Goal: Information Seeking & Learning: Learn about a topic

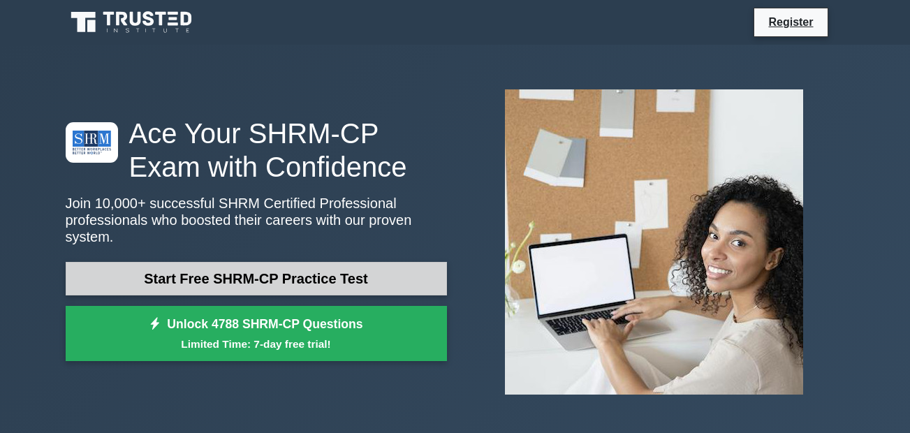
click at [288, 274] on link "Start Free SHRM-CP Practice Test" at bounding box center [256, 279] width 381 height 34
click at [258, 274] on link "Start Free SHRM-CP Practice Test" at bounding box center [256, 279] width 381 height 34
click at [258, 273] on link "Start Free SHRM-CP Practice Test" at bounding box center [256, 279] width 381 height 34
click at [236, 266] on link "Start Free SHRM-CP Practice Test" at bounding box center [256, 279] width 381 height 34
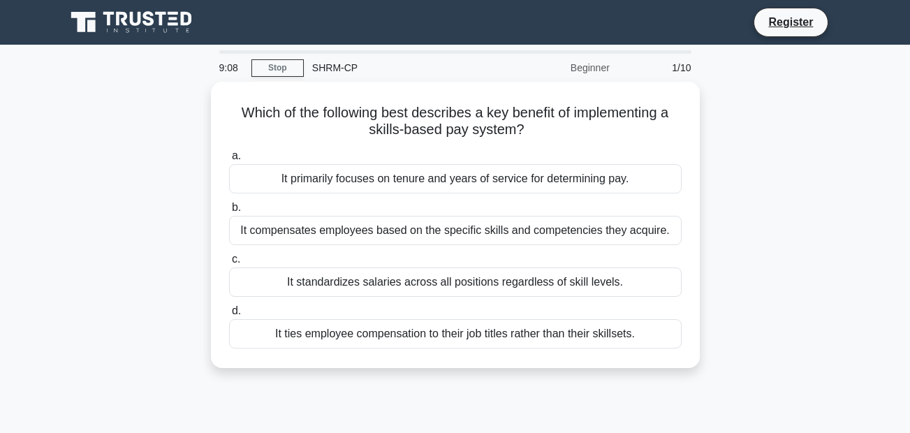
drag, startPoint x: 642, startPoint y: 338, endPoint x: 202, endPoint y: 89, distance: 505.3
click at [202, 89] on div "Which of the following best describes a key benefit of implementing a skills-ba…" at bounding box center [455, 233] width 796 height 303
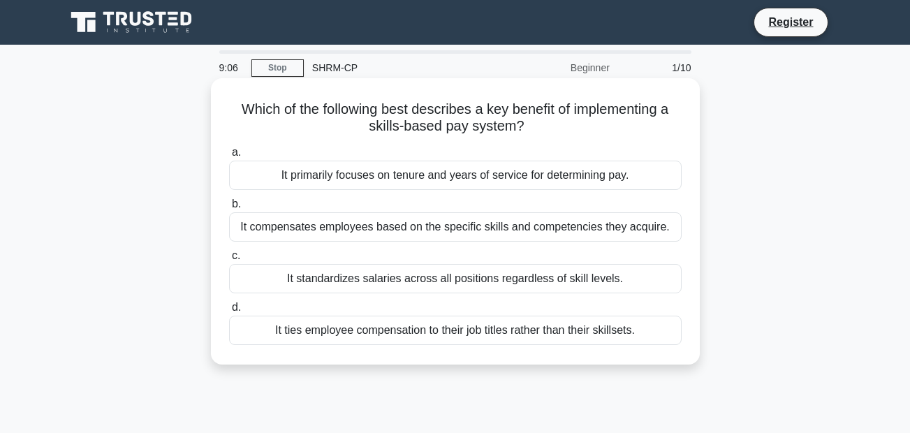
drag, startPoint x: 202, startPoint y: 89, endPoint x: 375, endPoint y: 111, distance: 174.5
copy div "Which of the following best describes a key benefit of implementing a skills-ba…"
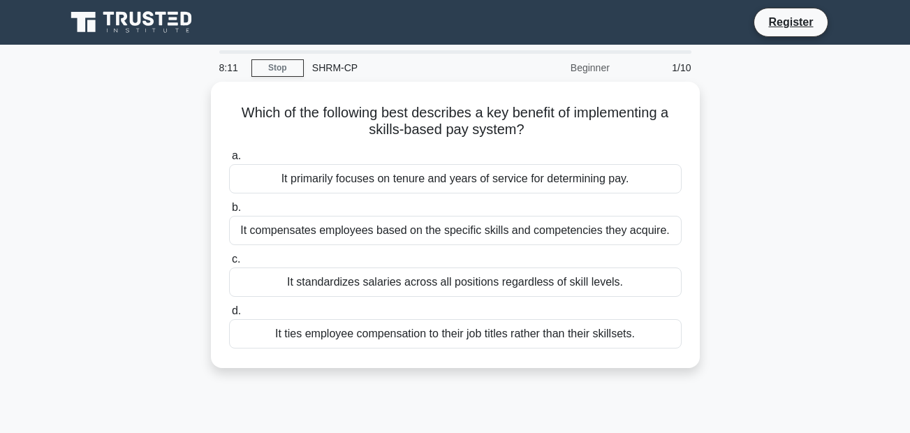
click at [777, 219] on div "Which of the following best describes a key benefit of implementing a skills-ba…" at bounding box center [455, 233] width 796 height 303
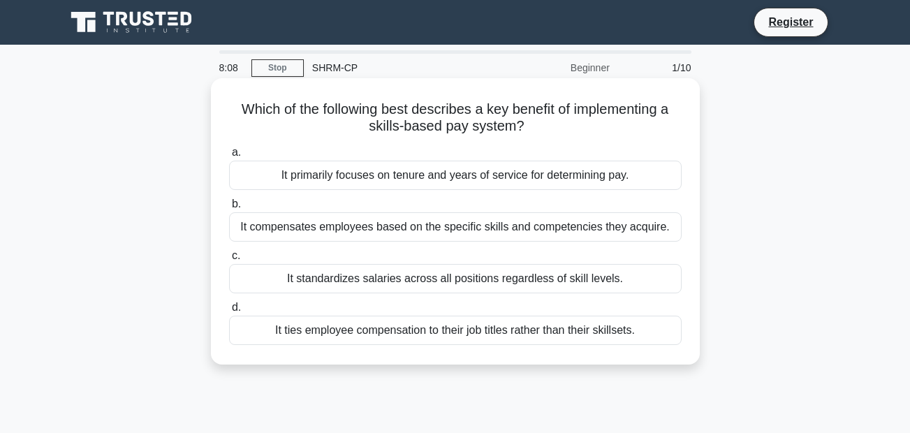
click at [309, 225] on div "It compensates employees based on the specific skills and competencies they acq…" at bounding box center [455, 226] width 453 height 29
click at [229, 209] on input "b. It compensates employees based on the specific skills and competencies they …" at bounding box center [229, 204] width 0 height 9
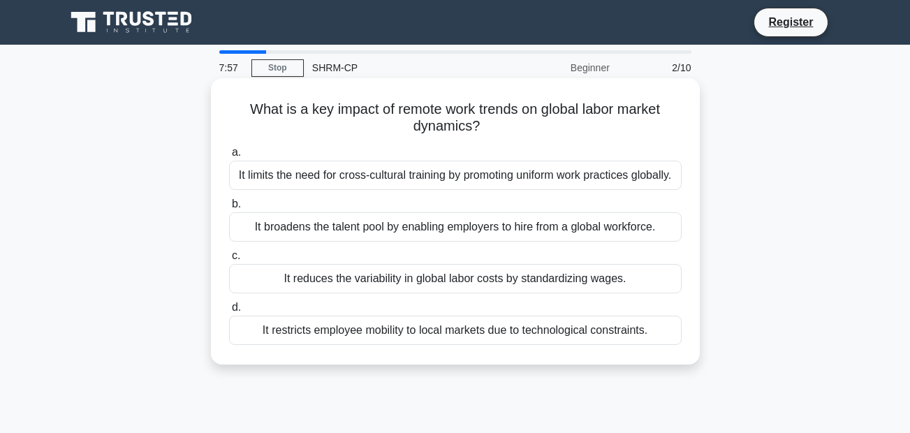
drag, startPoint x: 663, startPoint y: 353, endPoint x: 224, endPoint y: 99, distance: 506.9
click at [224, 99] on div "What is a key impact of remote work trends on global labor market dynamics? .sp…" at bounding box center [455, 221] width 478 height 275
drag, startPoint x: 224, startPoint y: 99, endPoint x: 402, endPoint y: 105, distance: 178.2
copy div "What is a key impact of remote work trends on global labor market dynamics? .sp…"
click at [405, 180] on div "It limits the need for cross-cultural training by promoting uniform work practi…" at bounding box center [455, 175] width 453 height 29
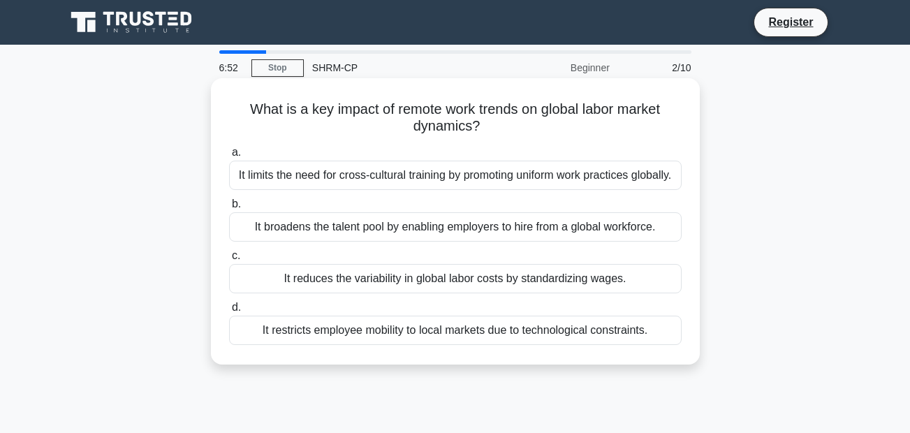
click at [229, 157] on input "a. It limits the need for cross-cultural training by promoting uniform work pra…" at bounding box center [229, 152] width 0 height 9
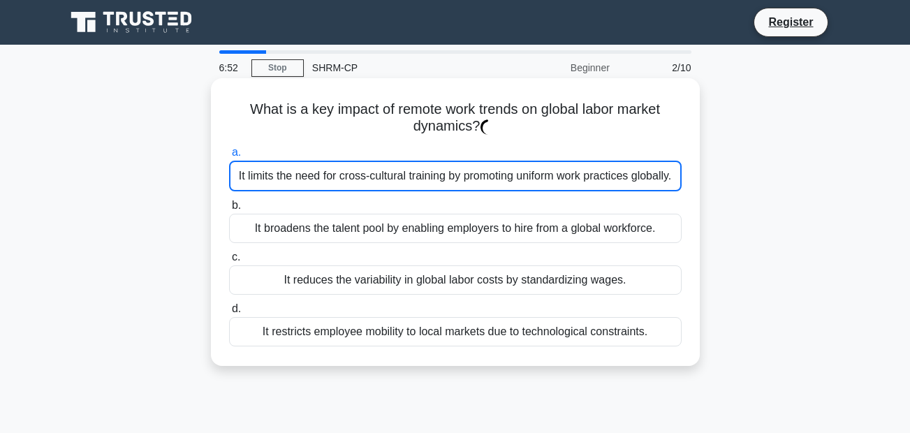
click at [402, 179] on div "It limits the need for cross-cultural training by promoting uniform work practi…" at bounding box center [455, 176] width 453 height 31
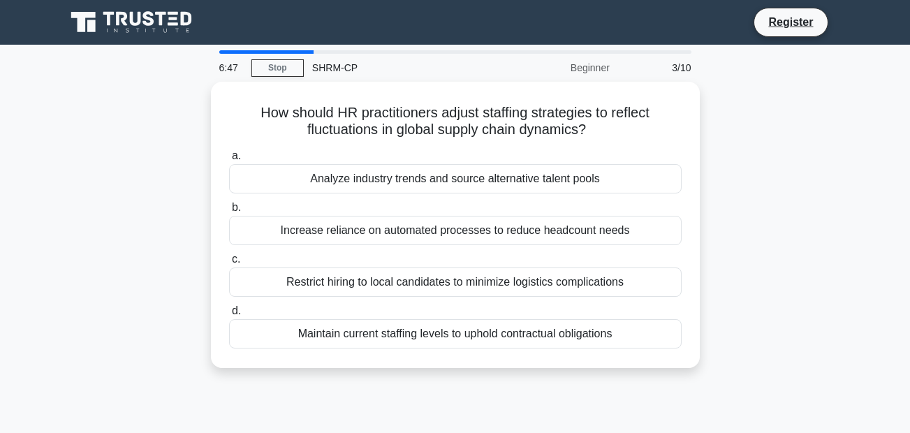
drag, startPoint x: 629, startPoint y: 338, endPoint x: 228, endPoint y: 64, distance: 485.4
click at [228, 64] on div "6:47 Stop SHRM-CP Beginner 3/10 How should HR practitioners adjust staffing str…" at bounding box center [455, 399] width 796 height 698
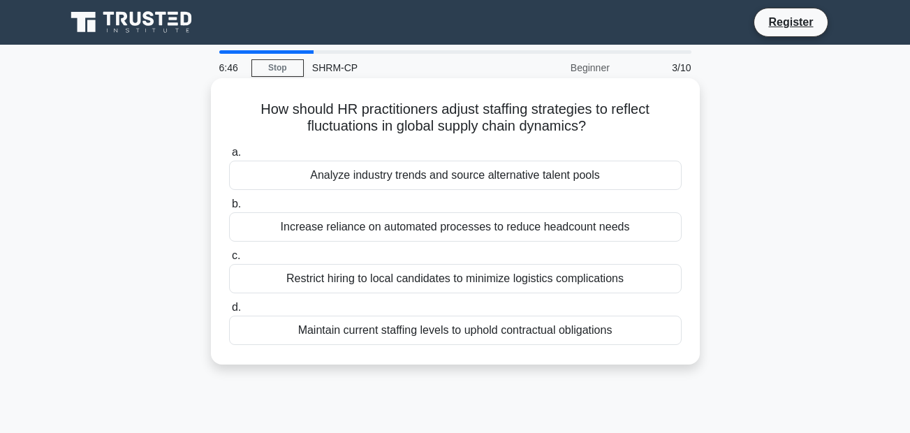
drag, startPoint x: 228, startPoint y: 64, endPoint x: 485, endPoint y: 265, distance: 326.3
click at [484, 265] on label "c. Restrict hiring to local candidates to minimize logistics complications" at bounding box center [455, 270] width 453 height 46
click at [229, 260] on input "c. Restrict hiring to local candidates to minimize logistics complications" at bounding box center [229, 255] width 0 height 9
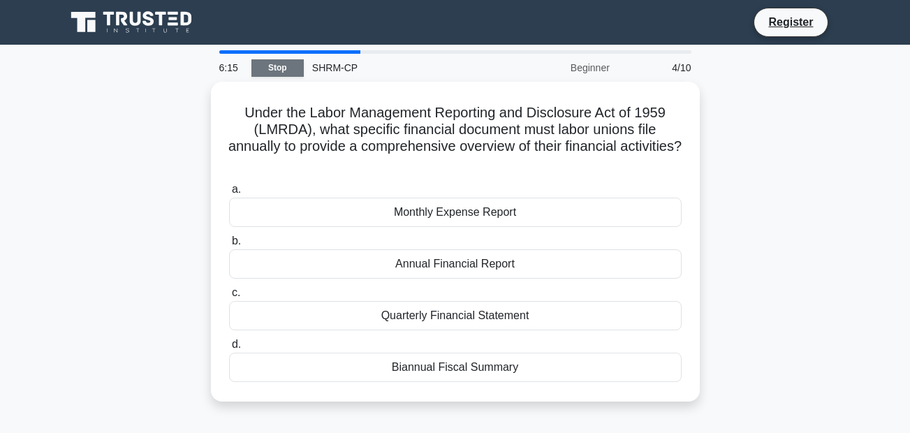
click at [264, 72] on link "Stop" at bounding box center [277, 67] width 52 height 17
click at [663, 69] on div "4/10" at bounding box center [659, 68] width 82 height 28
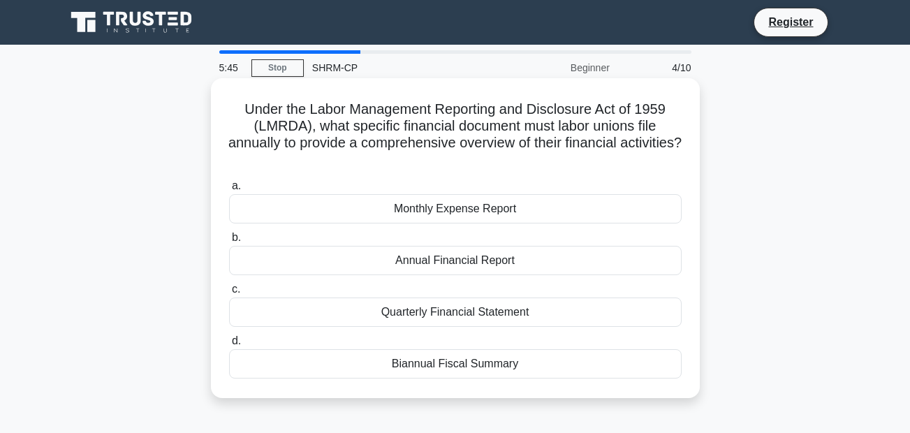
drag, startPoint x: 542, startPoint y: 364, endPoint x: 235, endPoint y: 105, distance: 401.5
click at [235, 105] on div "Under the Labor Management Reporting and Disclosure Act of 1959 (LMRDA), what s…" at bounding box center [455, 238] width 478 height 309
drag, startPoint x: 235, startPoint y: 105, endPoint x: 372, endPoint y: 125, distance: 138.3
click at [605, 273] on div "Annual Financial Report" at bounding box center [455, 260] width 453 height 29
click at [229, 242] on input "b. Annual Financial Report" at bounding box center [229, 237] width 0 height 9
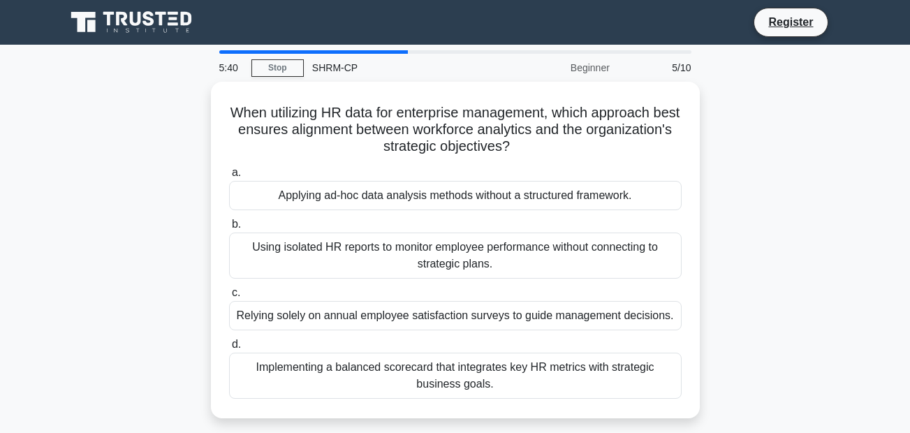
click at [604, 272] on div "Using isolated HR reports to monitor employee performance without connecting to…" at bounding box center [455, 256] width 453 height 46
click at [229, 229] on input "b. Using isolated HR reports to monitor employee performance without connecting…" at bounding box center [229, 224] width 0 height 9
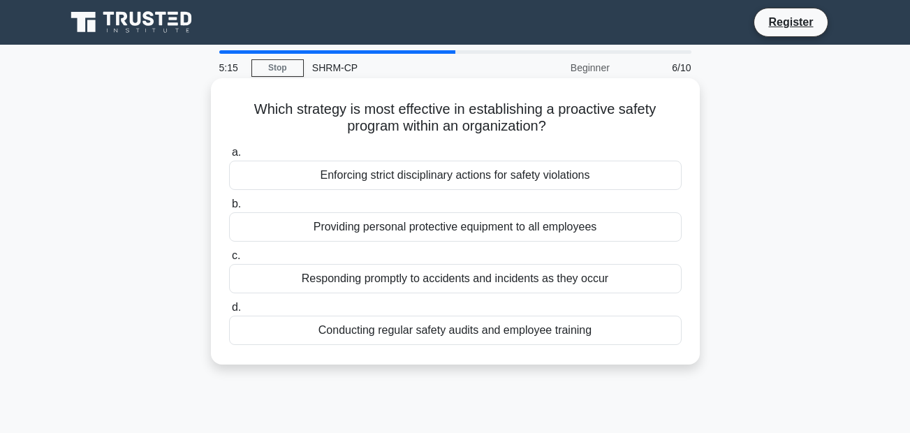
click at [485, 322] on div "Conducting regular safety audits and employee training" at bounding box center [455, 330] width 453 height 29
click at [229, 312] on input "d. Conducting regular safety audits and employee training" at bounding box center [229, 307] width 0 height 9
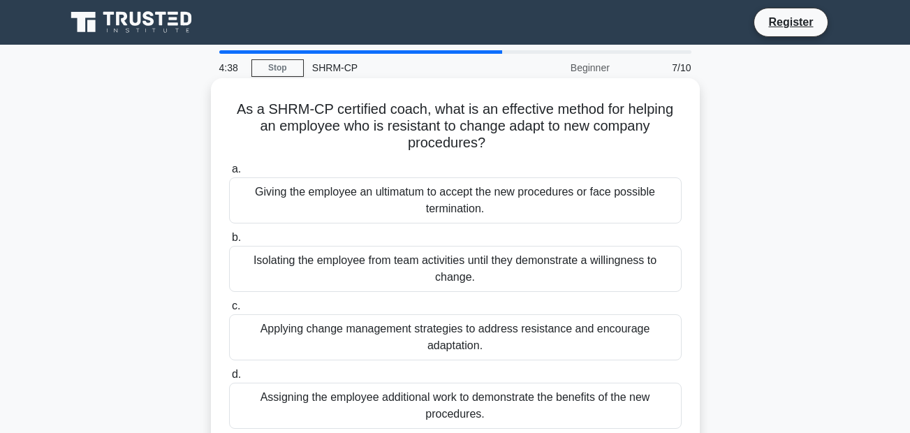
click at [515, 313] on label "c. Applying change management strategies to address resistance and encourage ad…" at bounding box center [455, 328] width 453 height 63
click at [229, 311] on input "c. Applying change management strategies to address resistance and encourage ad…" at bounding box center [229, 306] width 0 height 9
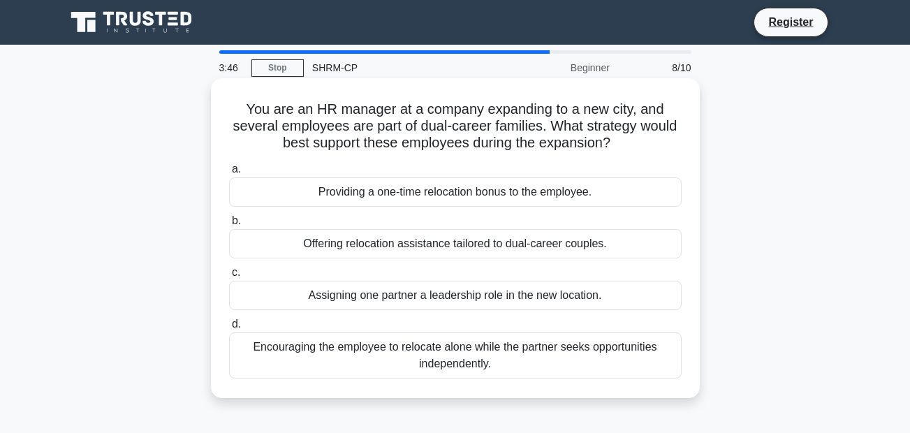
click at [465, 235] on div "Offering relocation assistance tailored to dual-career couples." at bounding box center [455, 243] width 453 height 29
click at [229, 226] on input "b. Offering relocation assistance tailored to dual-career couples." at bounding box center [229, 220] width 0 height 9
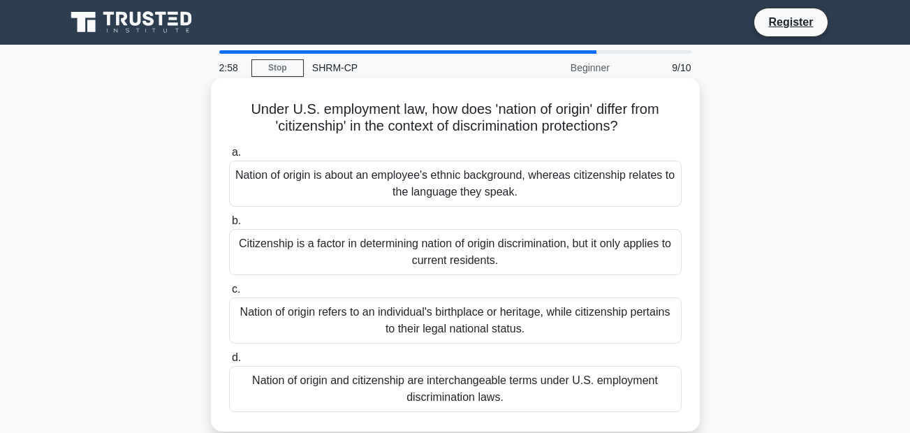
click at [476, 323] on div "Nation of origin refers to an individual's birthplace or heritage, while citize…" at bounding box center [455, 320] width 453 height 46
click at [229, 294] on input "c. Nation of origin refers to an individual's birthplace or heritage, while cit…" at bounding box center [229, 289] width 0 height 9
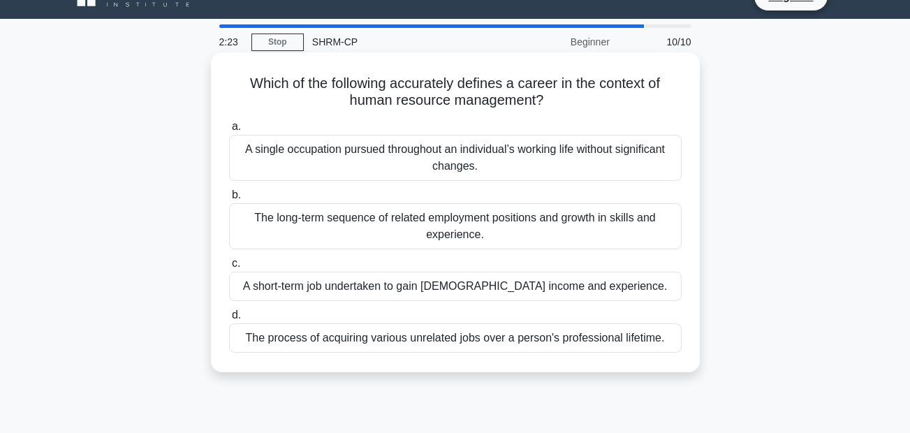
scroll to position [70, 0]
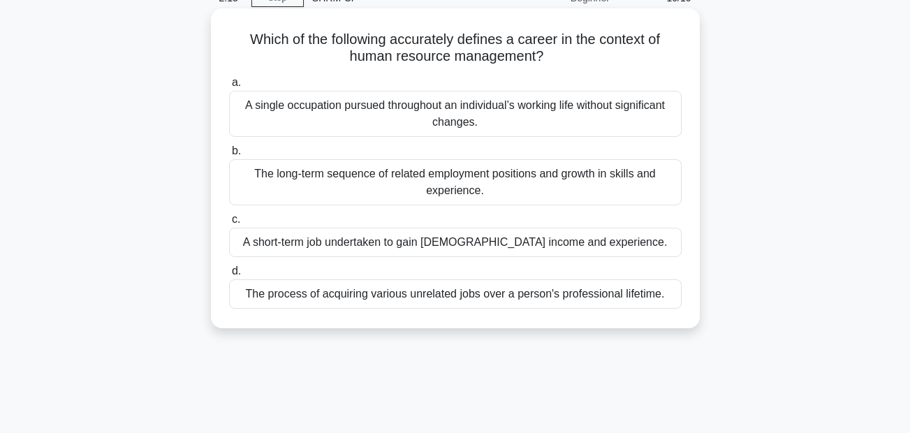
click at [536, 296] on div "The process of acquiring various unrelated jobs over a person's professional li…" at bounding box center [455, 293] width 453 height 29
click at [229, 276] on input "d. The process of acquiring various unrelated jobs over a person's professional…" at bounding box center [229, 271] width 0 height 9
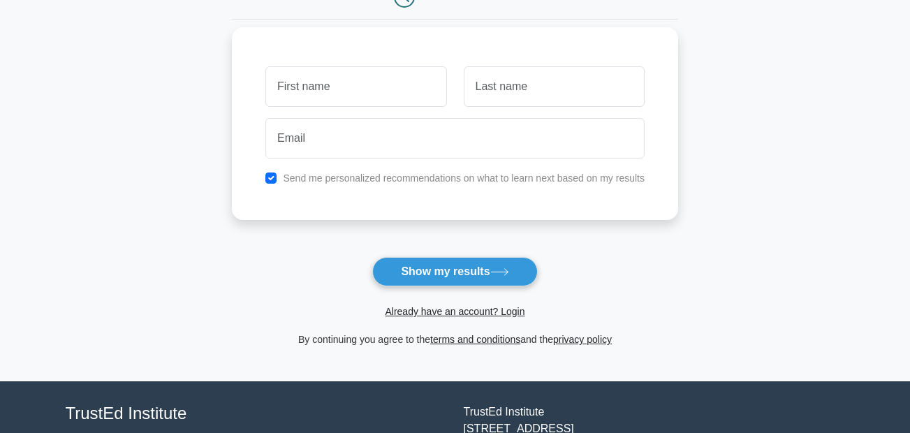
scroll to position [210, 0]
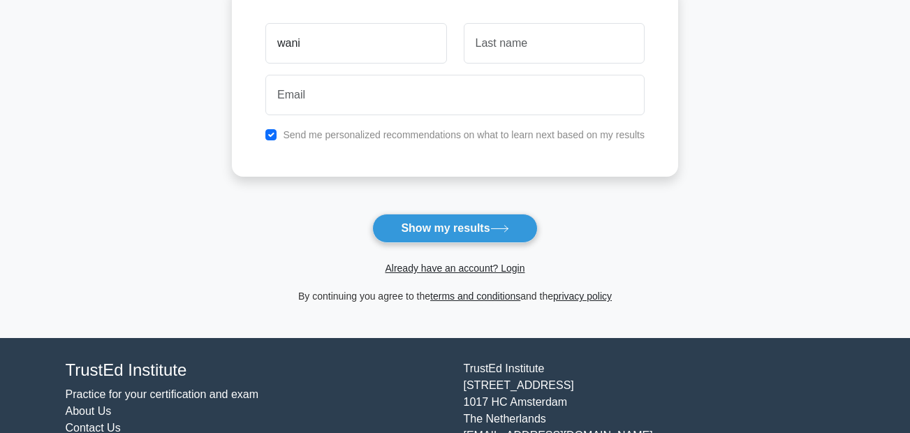
type input "wani"
click at [557, 34] on input "text" at bounding box center [554, 43] width 181 height 41
type input "doudou"
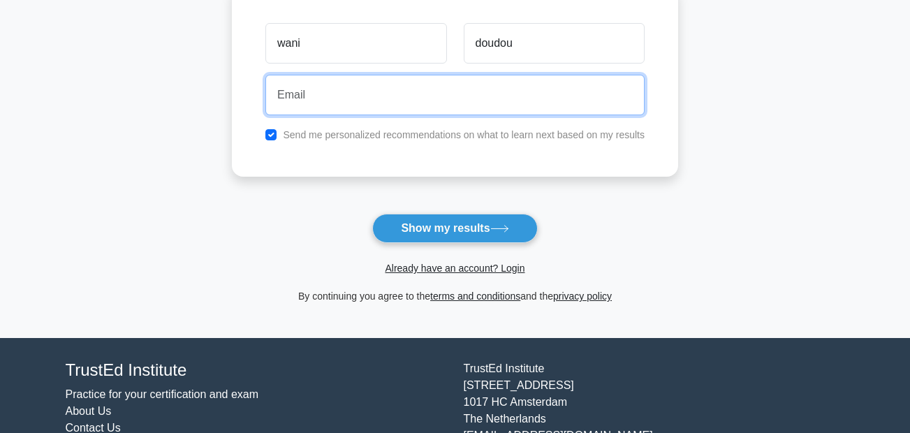
click at [328, 92] on input "email" at bounding box center [454, 95] width 379 height 41
type input "[EMAIL_ADDRESS][DOMAIN_NAME]"
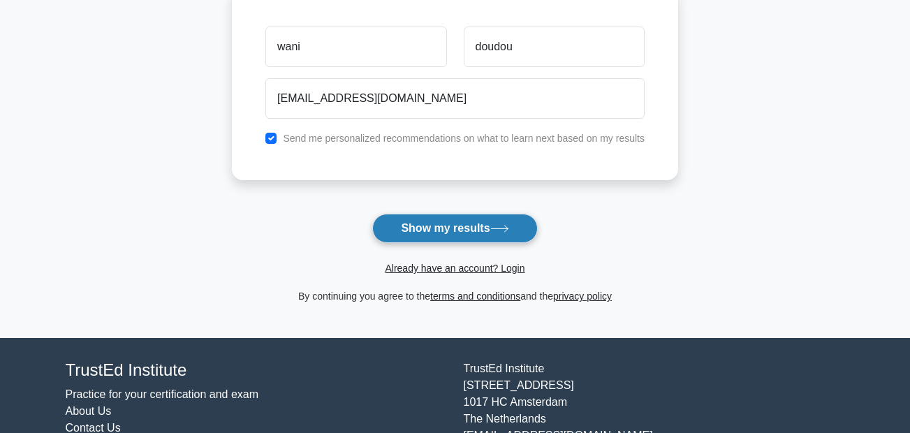
click at [418, 221] on button "Show my results" at bounding box center [454, 228] width 165 height 29
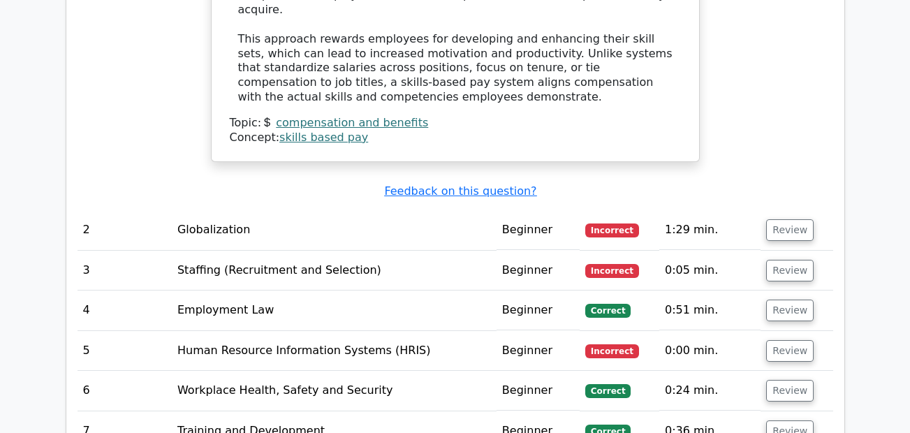
scroll to position [1676, 0]
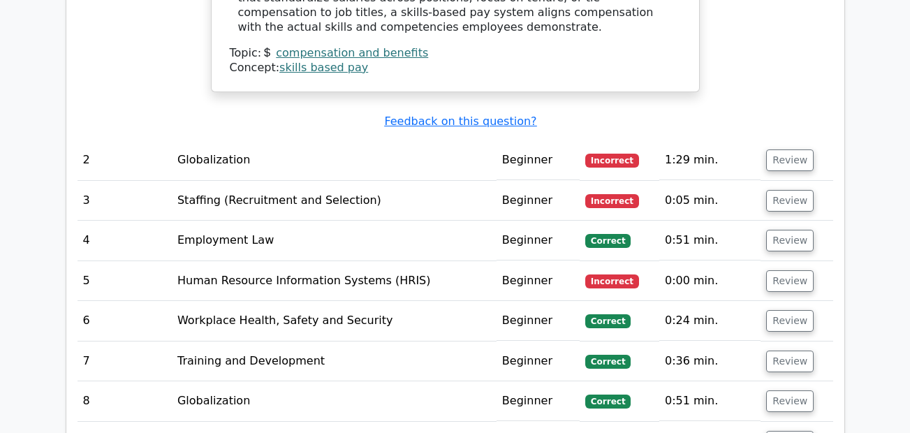
click at [231, 140] on td "Globalization" at bounding box center [334, 160] width 325 height 40
click at [217, 140] on td "Globalization" at bounding box center [334, 160] width 325 height 40
click at [212, 140] on td "Globalization" at bounding box center [334, 160] width 325 height 40
click at [350, 140] on td "Globalization" at bounding box center [334, 160] width 325 height 40
click at [782, 149] on button "Review" at bounding box center [789, 160] width 47 height 22
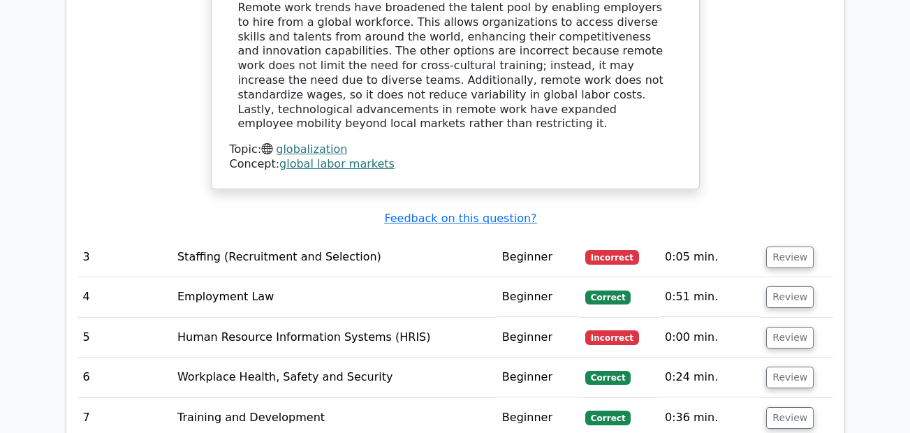
scroll to position [2235, 0]
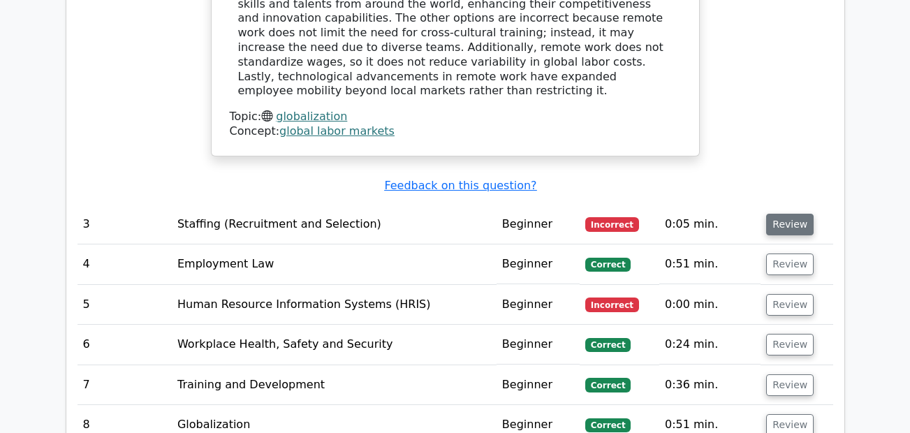
drag, startPoint x: 788, startPoint y: 153, endPoint x: 779, endPoint y: 156, distance: 9.5
click at [784, 214] on button "Review" at bounding box center [789, 225] width 47 height 22
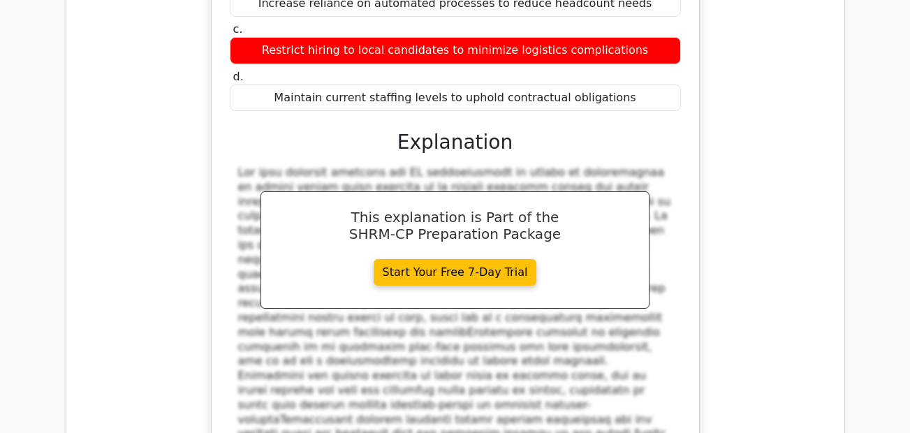
scroll to position [2654, 0]
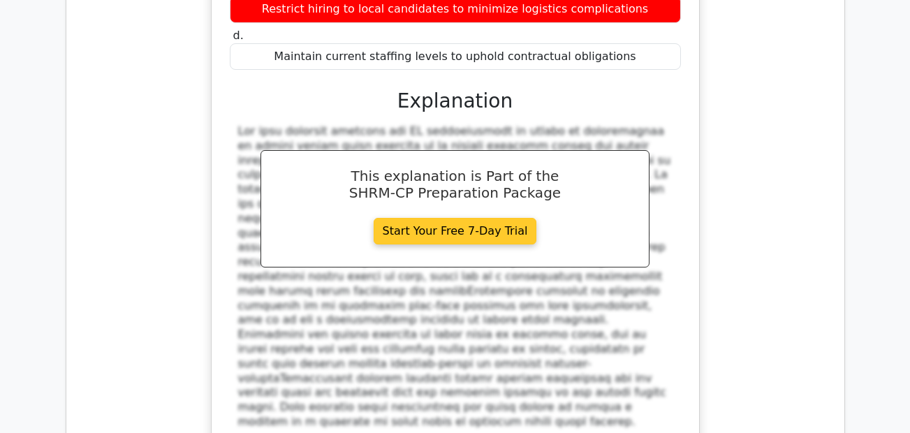
click at [442, 218] on link "Start Your Free 7-Day Trial" at bounding box center [455, 231] width 163 height 27
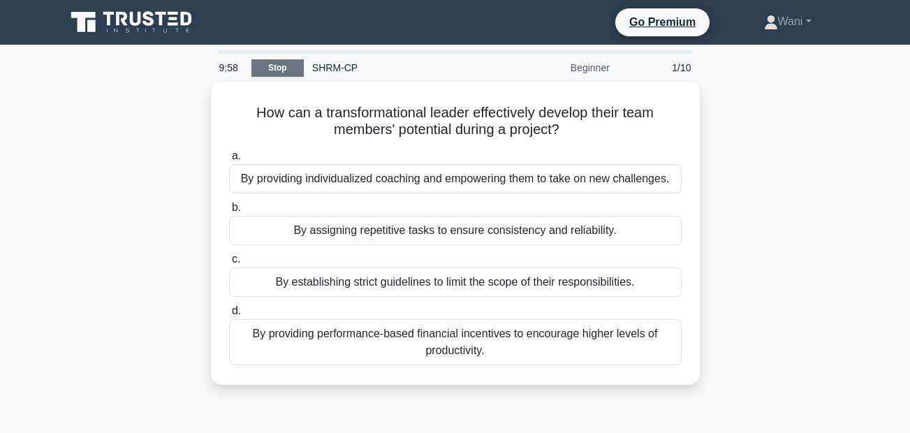
click at [258, 70] on link "Stop" at bounding box center [277, 67] width 52 height 17
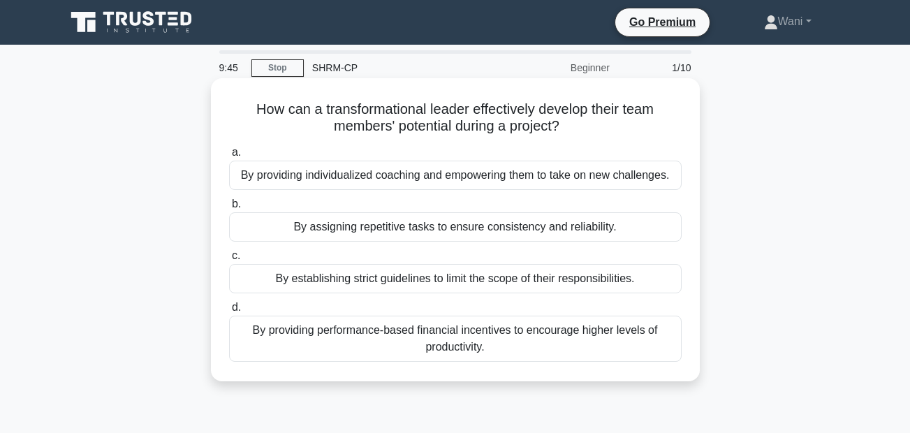
drag, startPoint x: 503, startPoint y: 346, endPoint x: 251, endPoint y: 110, distance: 344.4
click at [251, 110] on div "How can a transformational leader effectively develop their team members' poten…" at bounding box center [455, 230] width 478 height 292
copy div "How can a transformational leader effectively develop their team members' poten…"
click at [403, 170] on div "By providing individualized coaching and empowering them to take on new challen…" at bounding box center [455, 175] width 453 height 29
click at [229, 157] on input "a. By providing individualized coaching and empowering them to take on new chal…" at bounding box center [229, 152] width 0 height 9
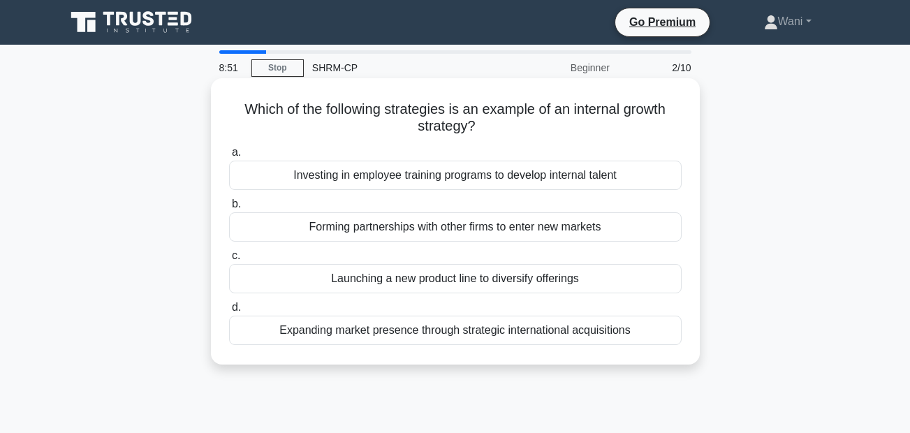
drag, startPoint x: 635, startPoint y: 334, endPoint x: 237, endPoint y: 107, distance: 458.2
click at [237, 107] on div "Which of the following strategies is an example of an internal growth strategy?…" at bounding box center [455, 221] width 478 height 275
drag, startPoint x: 237, startPoint y: 107, endPoint x: 318, endPoint y: 113, distance: 81.3
copy div "Which of the following strategies is an example of an internal growth strategy?…"
click at [395, 185] on div "Investing in employee training programs to develop internal talent" at bounding box center [455, 175] width 453 height 29
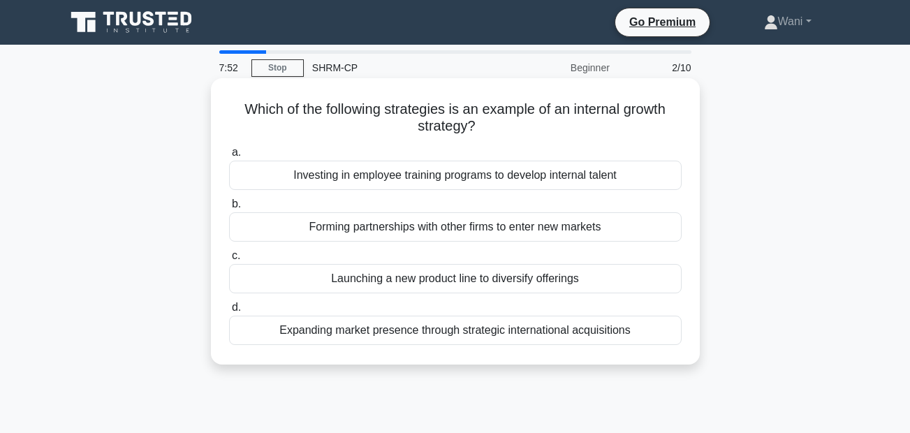
click at [229, 157] on input "a. Investing in employee training programs to develop internal talent" at bounding box center [229, 152] width 0 height 9
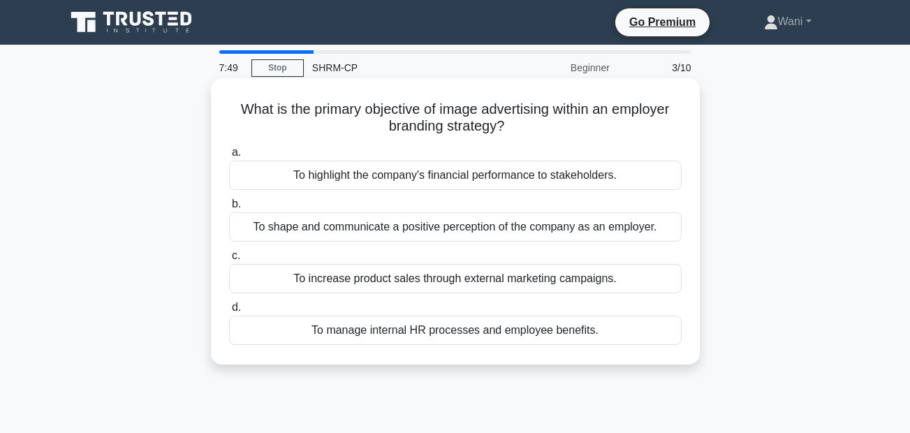
drag, startPoint x: 613, startPoint y: 330, endPoint x: 216, endPoint y: 105, distance: 456.6
click at [216, 105] on div "What is the primary objective of image advertising within an employer branding …" at bounding box center [455, 221] width 478 height 275
drag, startPoint x: 216, startPoint y: 105, endPoint x: 384, endPoint y: 117, distance: 168.7
copy div "What is the primary objective of image advertising within an employer branding …"
click at [376, 172] on div "To highlight the company's financial performance to stakeholders." at bounding box center [455, 175] width 453 height 29
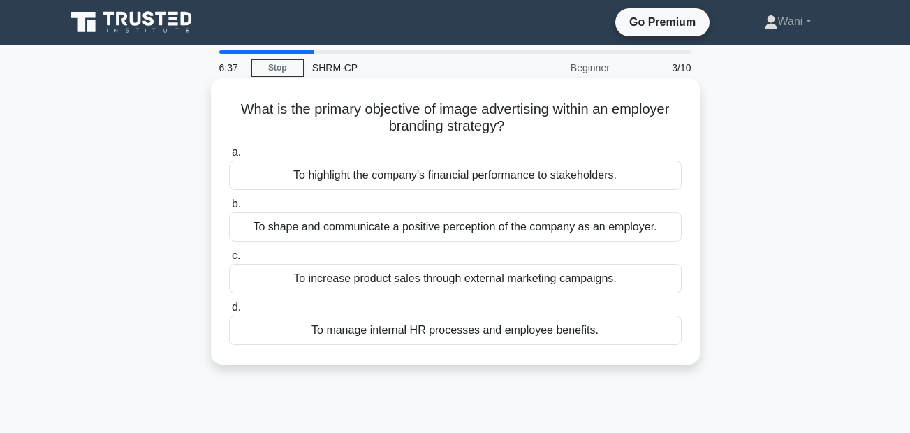
click at [229, 157] on input "a. To highlight the company's financial performance to stakeholders." at bounding box center [229, 152] width 0 height 9
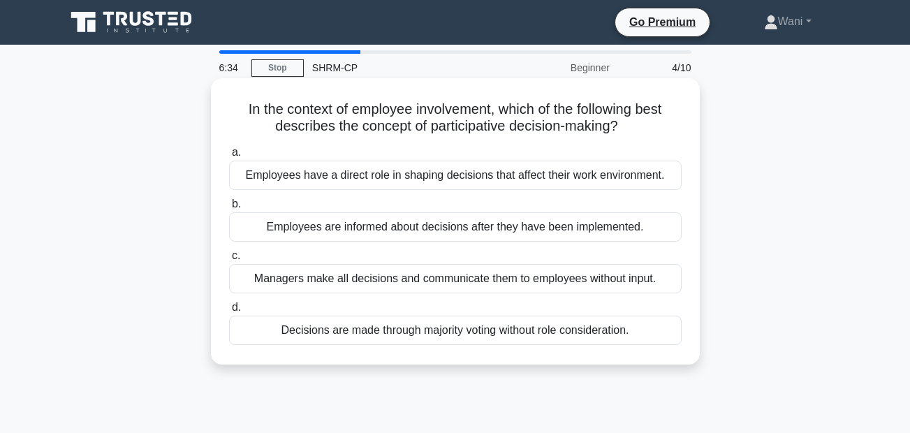
drag, startPoint x: 640, startPoint y: 333, endPoint x: 221, endPoint y: 106, distance: 476.5
click at [221, 106] on div "In the context of employee involvement, which of the following best describes t…" at bounding box center [455, 221] width 478 height 275
drag, startPoint x: 221, startPoint y: 106, endPoint x: 368, endPoint y: 123, distance: 147.6
copy div "In the context of employee involvement, which of the following best describes t…"
click at [471, 334] on div "Decisions are made through majority voting without role consideration." at bounding box center [455, 330] width 453 height 29
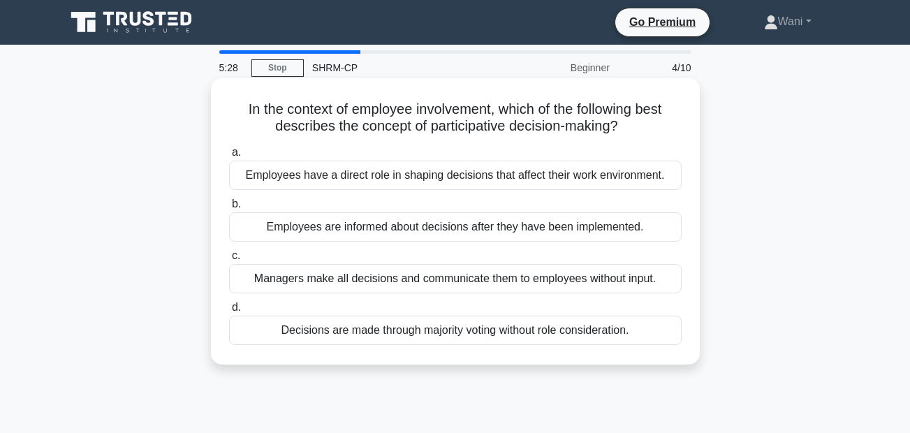
click at [229, 312] on input "d. Decisions are made through majority voting without role consideration." at bounding box center [229, 307] width 0 height 9
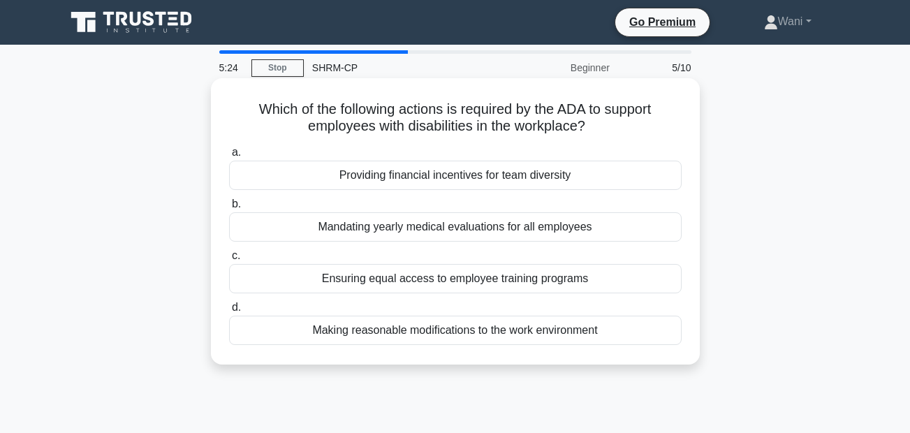
drag, startPoint x: 615, startPoint y: 334, endPoint x: 231, endPoint y: 105, distance: 446.2
click at [231, 105] on div "Which of the following actions is required by the ADA to support employees with…" at bounding box center [455, 221] width 478 height 275
drag, startPoint x: 231, startPoint y: 105, endPoint x: 360, endPoint y: 117, distance: 129.0
copy div "Which of the following actions is required by the ADA to support employees with…"
click at [382, 331] on div "Making reasonable modifications to the work environment" at bounding box center [455, 330] width 453 height 29
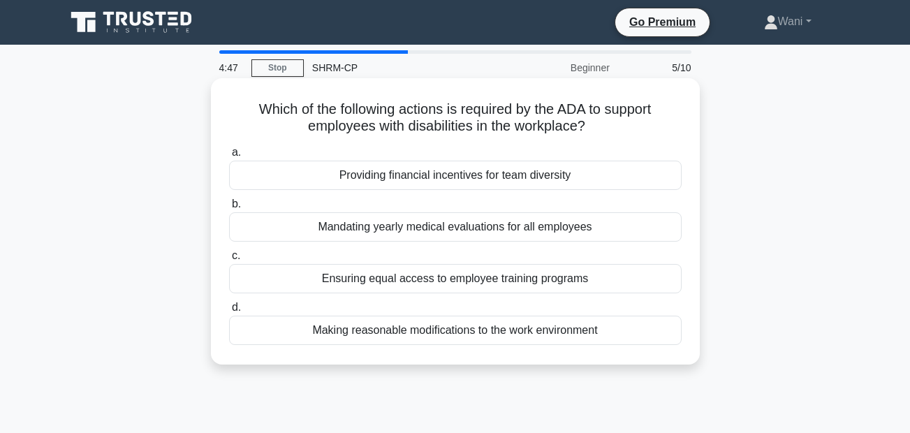
click at [229, 312] on input "d. Making reasonable modifications to the work environment" at bounding box center [229, 307] width 0 height 9
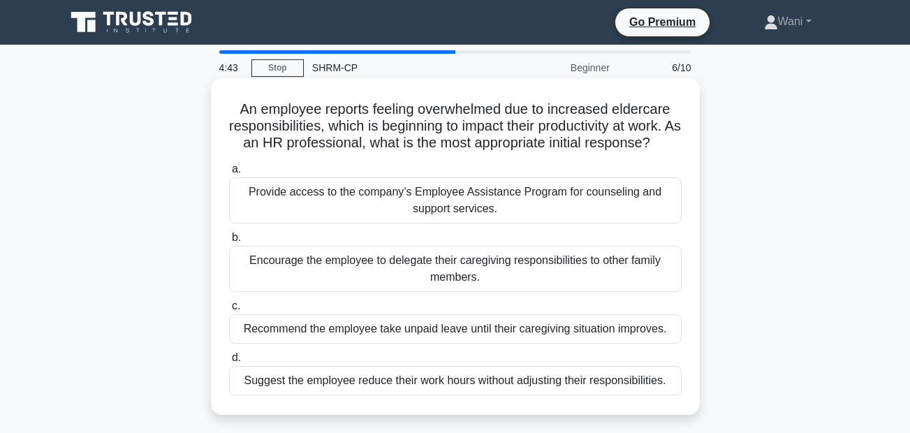
drag, startPoint x: 670, startPoint y: 384, endPoint x: 215, endPoint y: 112, distance: 530.6
click at [215, 112] on div "An employee reports feeling overwhelmed due to increased eldercare responsibili…" at bounding box center [455, 246] width 489 height 337
copy div "An employee reports feeling overwhelmed due to increased eldercare responsibili…"
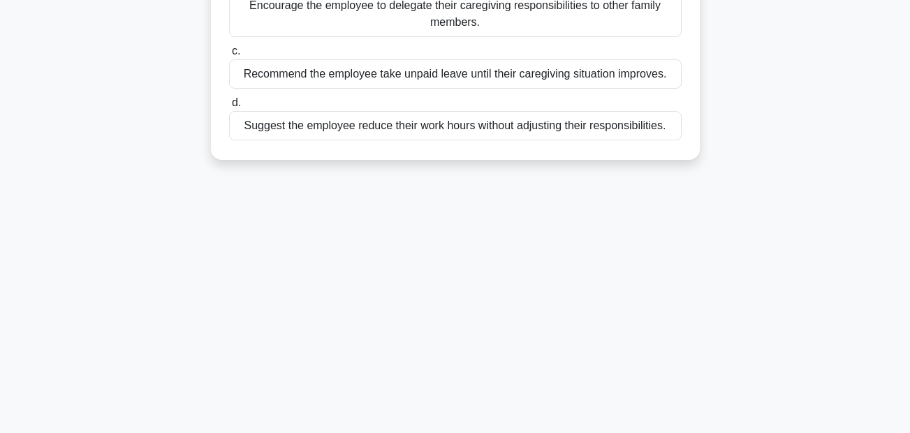
scroll to position [279, 0]
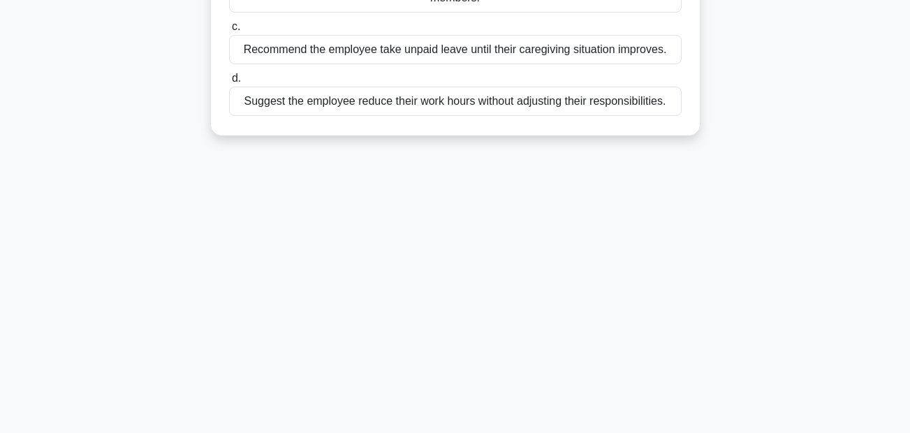
click at [378, 98] on div "Suggest the employee reduce their work hours without adjusting their responsibi…" at bounding box center [455, 101] width 453 height 29
click at [229, 83] on input "d. Suggest the employee reduce their work hours without adjusting their respons…" at bounding box center [229, 78] width 0 height 9
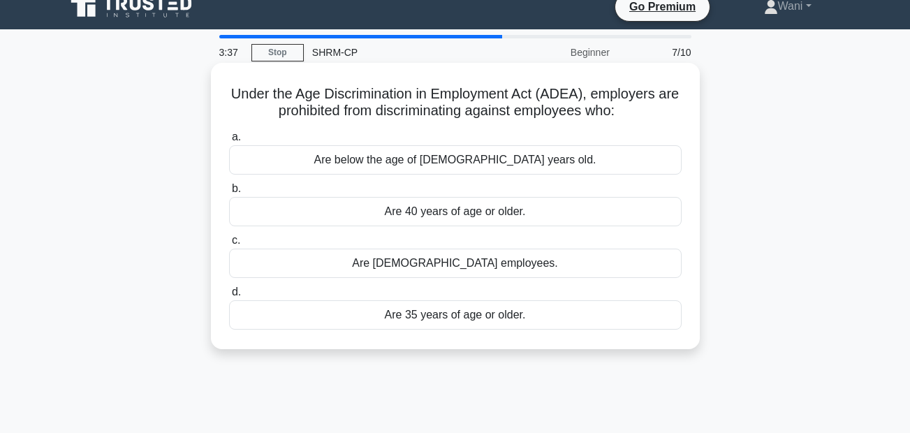
scroll to position [0, 0]
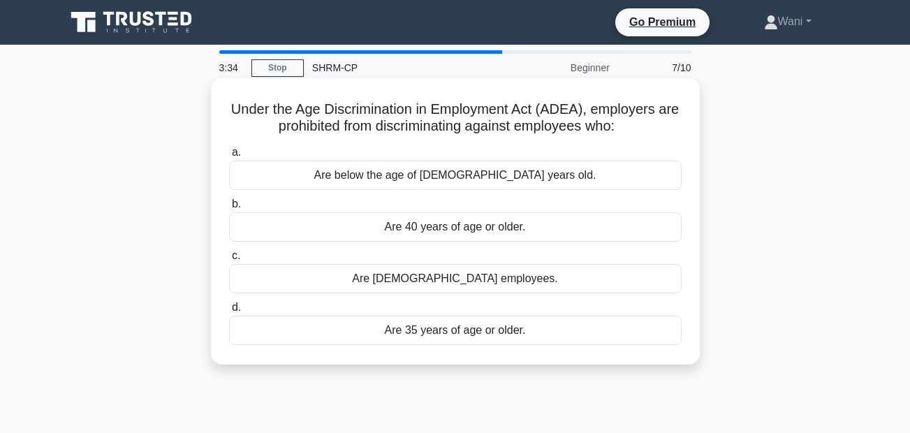
drag, startPoint x: 554, startPoint y: 344, endPoint x: 226, endPoint y: 115, distance: 401.2
click at [226, 115] on div "Under the Age Discrimination in Employment Act (ADEA), employers are prohibited…" at bounding box center [455, 221] width 478 height 275
drag, startPoint x: 226, startPoint y: 115, endPoint x: 364, endPoint y: 133, distance: 139.5
copy div "Under the Age Discrimination in Employment Act (ADEA), employers are prohibited…"
click at [435, 179] on div "Are below the age of [DEMOGRAPHIC_DATA] years old." at bounding box center [455, 175] width 453 height 29
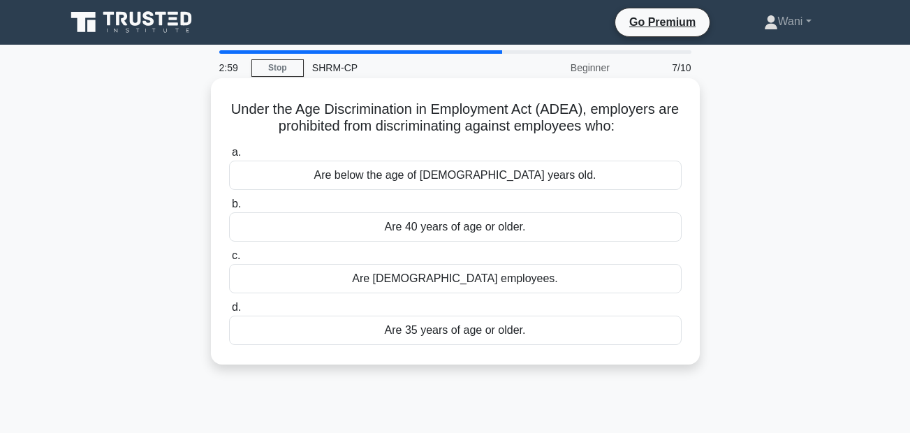
click at [229, 157] on input "a. Are below the age of 25 years old." at bounding box center [229, 152] width 0 height 9
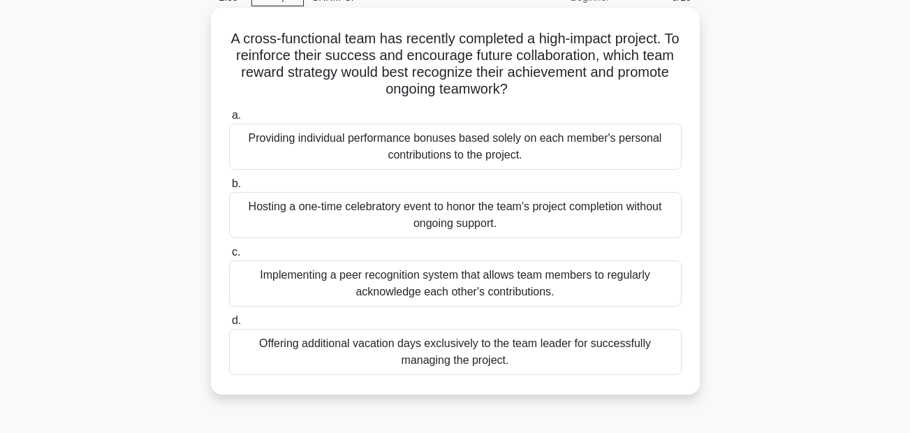
scroll to position [70, 0]
drag, startPoint x: 524, startPoint y: 224, endPoint x: 228, endPoint y: 43, distance: 347.3
click at [228, 43] on div "A cross-functional team has recently completed a high-impact project. To reinfo…" at bounding box center [455, 202] width 478 height 376
copy div "A cross-functional team has recently completed a high-impact project. To reinfo…"
click at [402, 224] on div "Hosting a one-time celebratory event to honor the team's project completion wit…" at bounding box center [455, 216] width 453 height 46
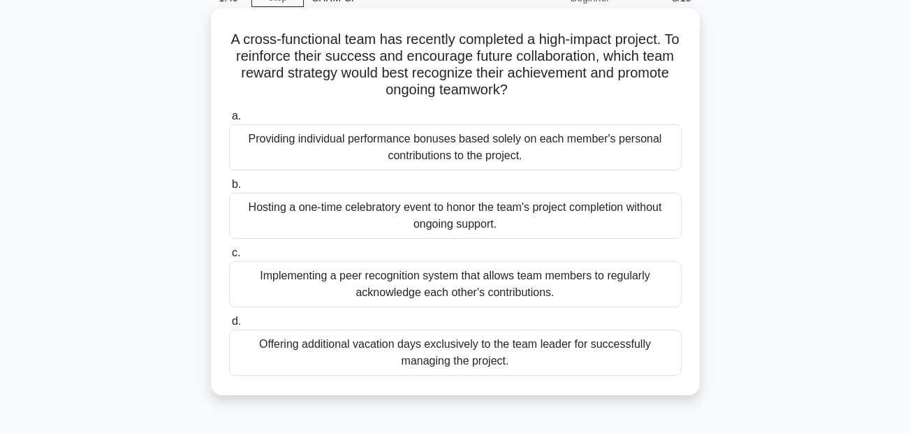
click at [229, 189] on input "b. Hosting a one-time celebratory event to honor the team's project completion …" at bounding box center [229, 184] width 0 height 9
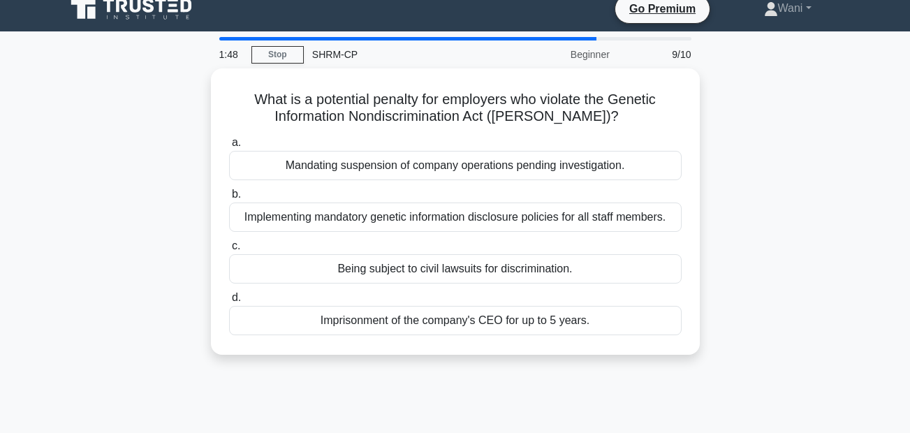
scroll to position [0, 0]
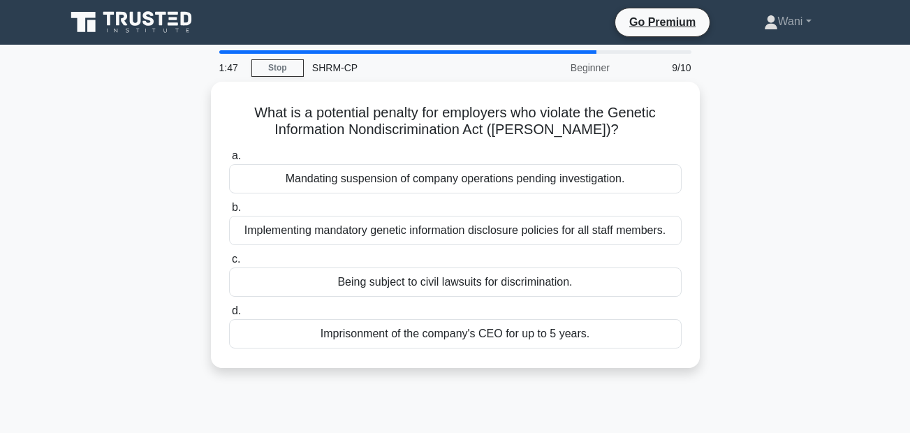
drag, startPoint x: 611, startPoint y: 353, endPoint x: 191, endPoint y: 117, distance: 481.8
click at [191, 117] on div "What is a potential penalty for employers who violate the Genetic Information N…" at bounding box center [455, 233] width 796 height 303
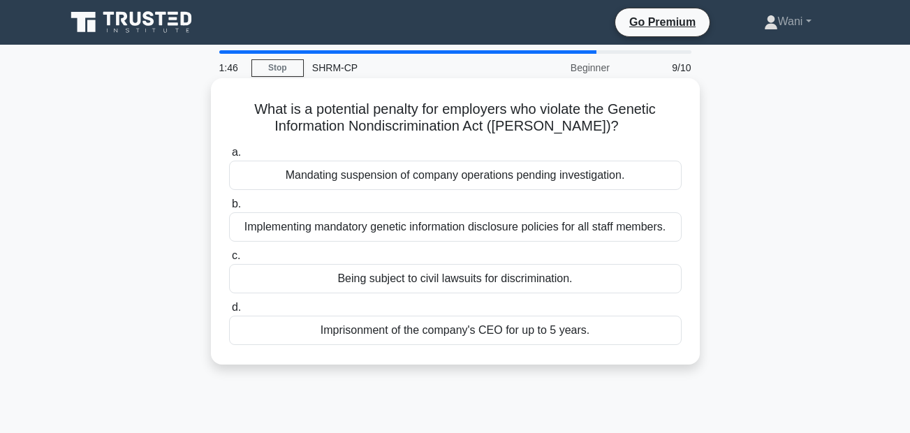
drag, startPoint x: 191, startPoint y: 117, endPoint x: 385, endPoint y: 116, distance: 194.8
copy div "What is a potential penalty for employers who violate the Genetic Information N…"
click at [440, 281] on div "Being subject to civil lawsuits for discrimination." at bounding box center [455, 278] width 453 height 29
click at [229, 260] on input "c. Being subject to civil lawsuits for discrimination." at bounding box center [229, 255] width 0 height 9
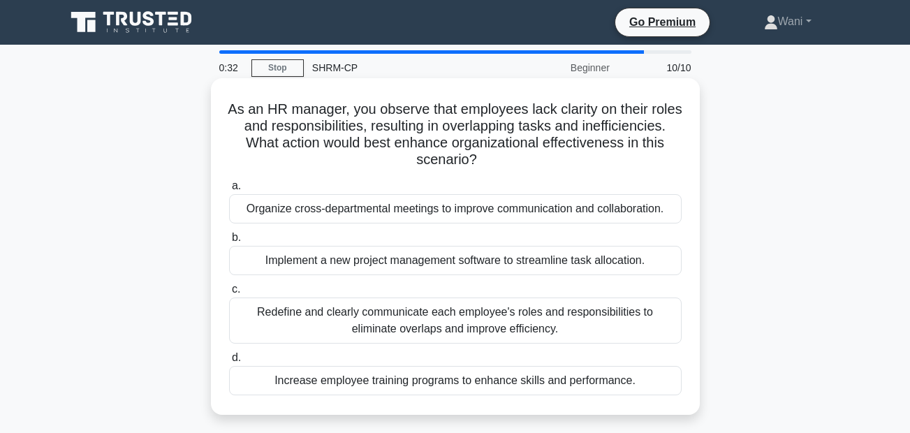
click at [635, 382] on div "Increase employee training programs to enhance skills and performance." at bounding box center [455, 380] width 453 height 29
click at [229, 362] on input "d. Increase employee training programs to enhance skills and performance." at bounding box center [229, 357] width 0 height 9
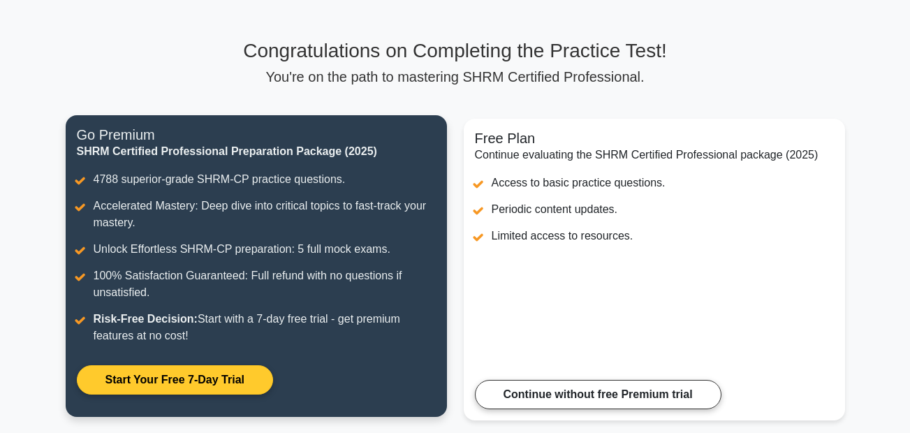
scroll to position [298, 0]
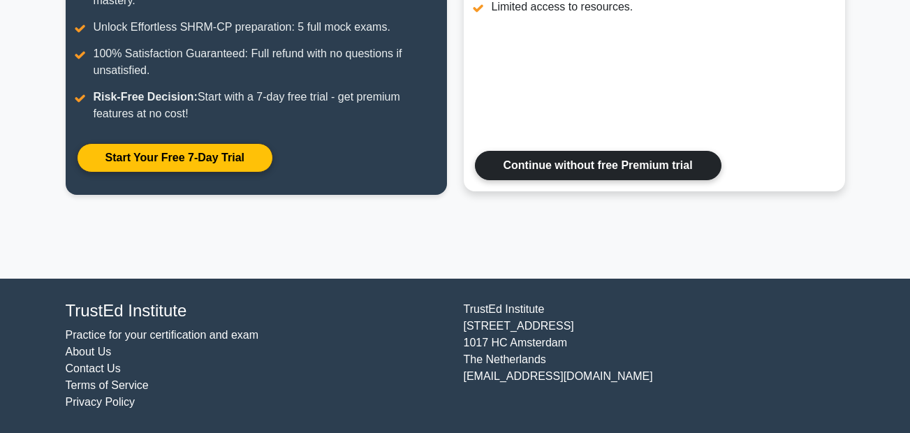
click at [589, 165] on link "Continue without free Premium trial" at bounding box center [598, 165] width 247 height 29
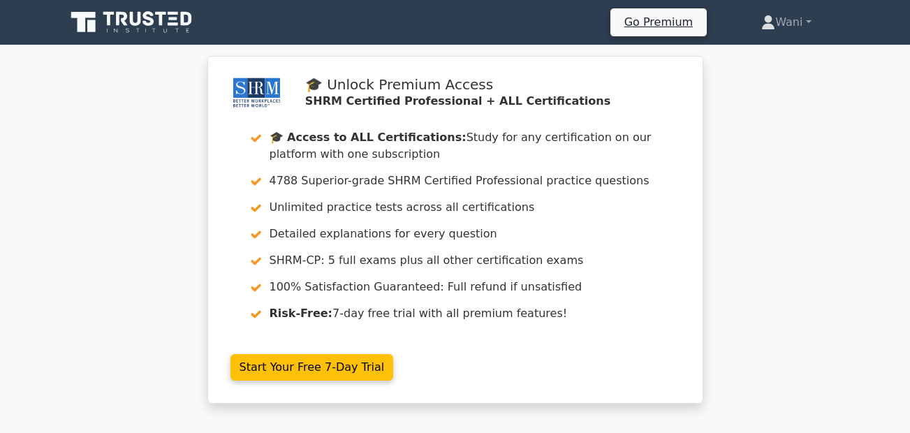
click at [104, 141] on div "🎓 Unlock Premium Access SHRM Certified Professional + ALL Certifications 🎓 Acce…" at bounding box center [455, 238] width 910 height 364
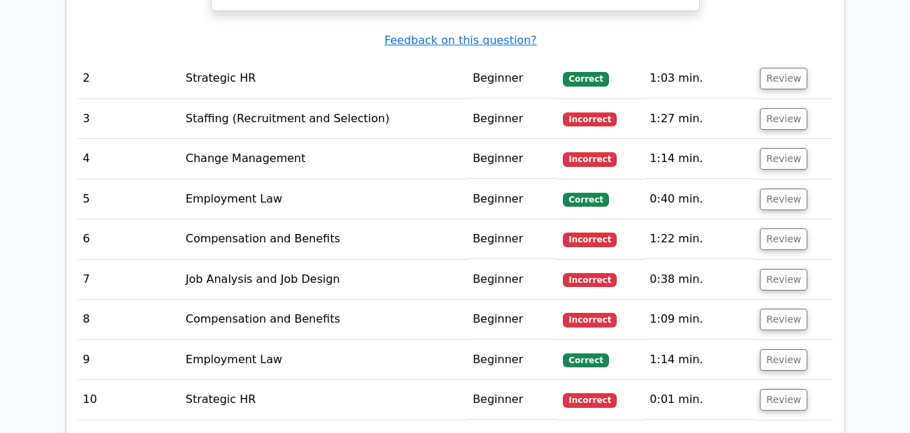
scroll to position [1676, 0]
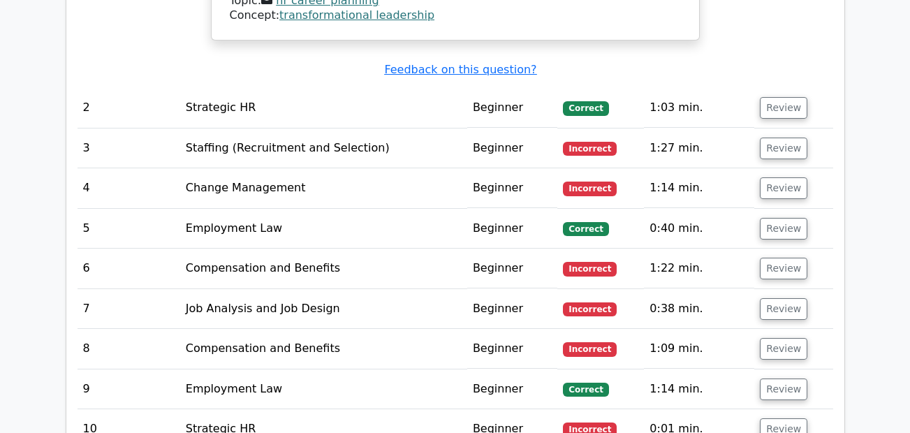
click at [407, 140] on td "Staffing (Recruitment and Selection)" at bounding box center [323, 148] width 287 height 40
click at [782, 138] on button "Review" at bounding box center [783, 149] width 47 height 22
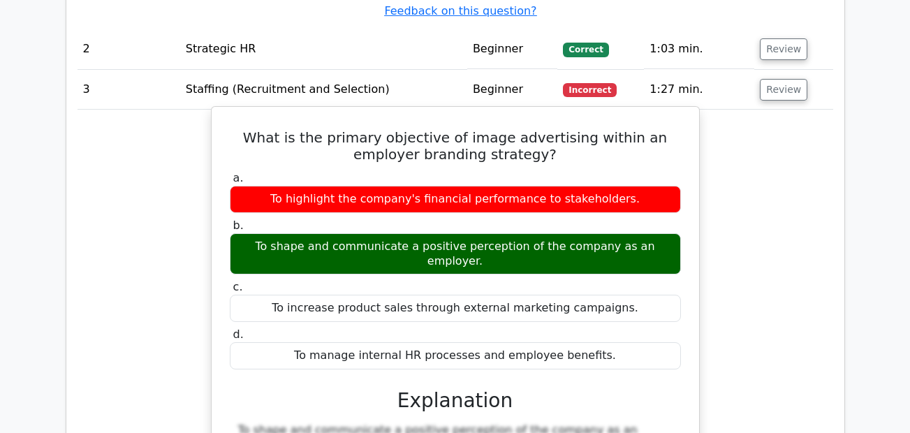
scroll to position [1886, 0]
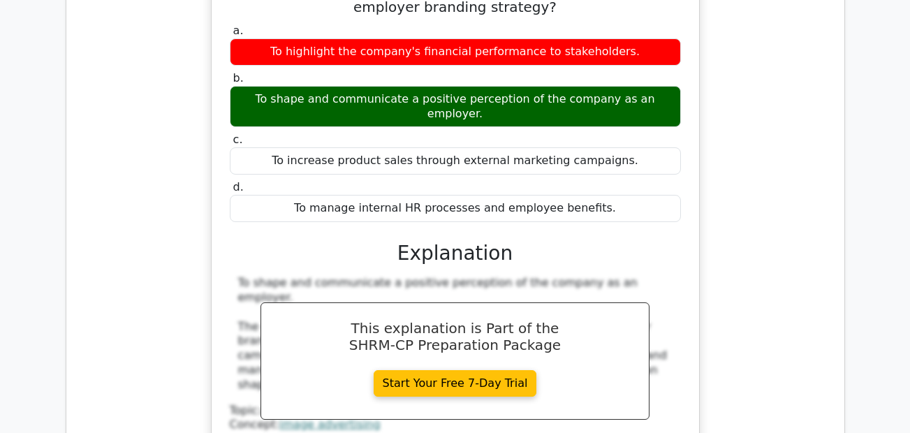
click at [760, 198] on div "What is the primary objective of image advertising within an employer branding …" at bounding box center [456, 232] width 756 height 547
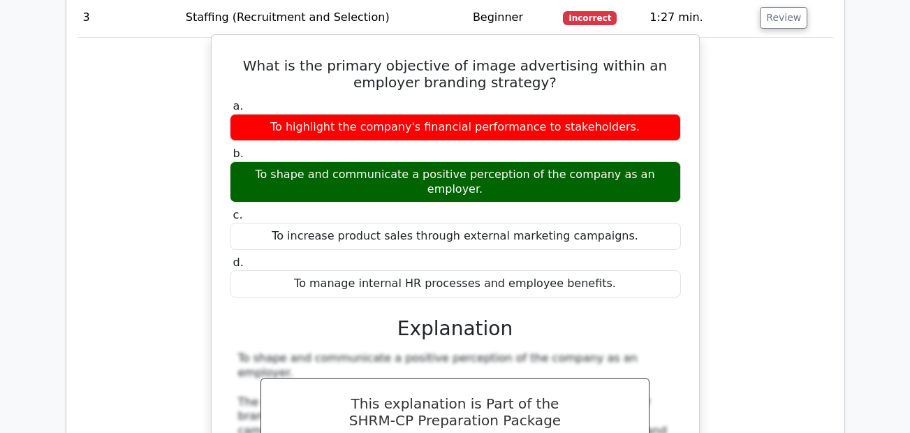
scroll to position [1606, 0]
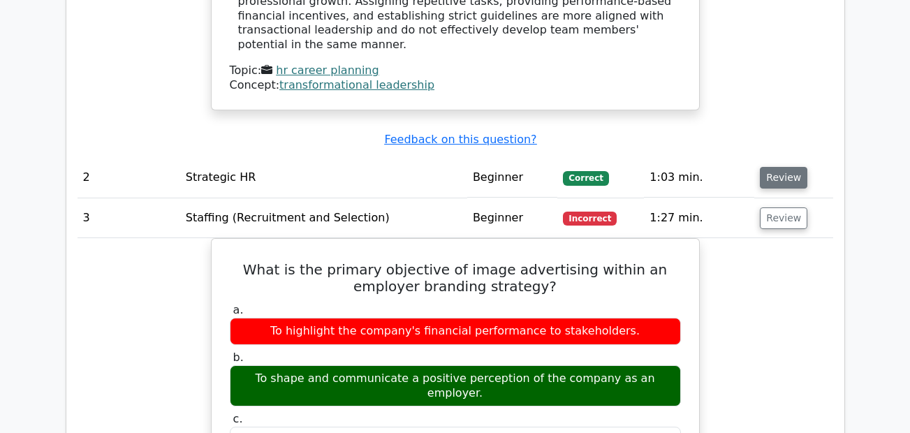
click at [776, 167] on button "Review" at bounding box center [783, 178] width 47 height 22
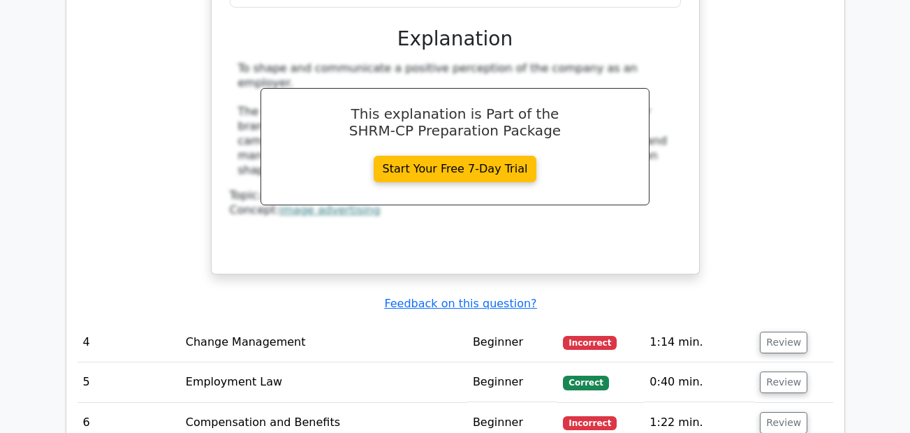
scroll to position [2724, 0]
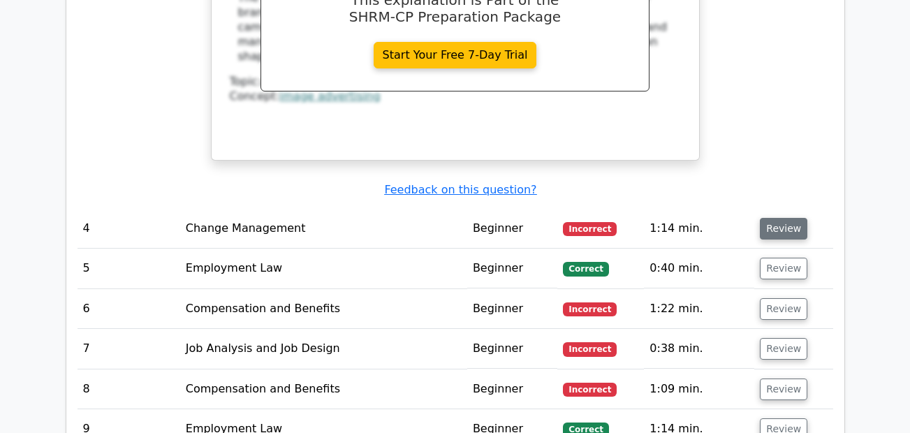
click at [771, 218] on button "Review" at bounding box center [783, 229] width 47 height 22
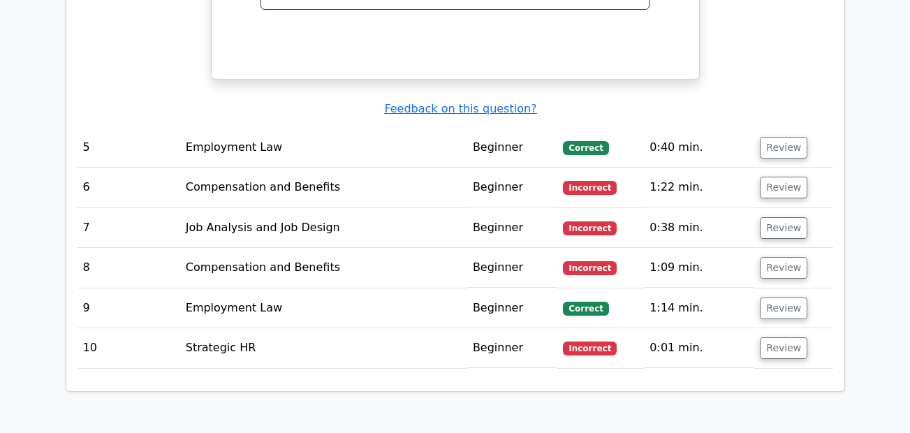
scroll to position [3282, 0]
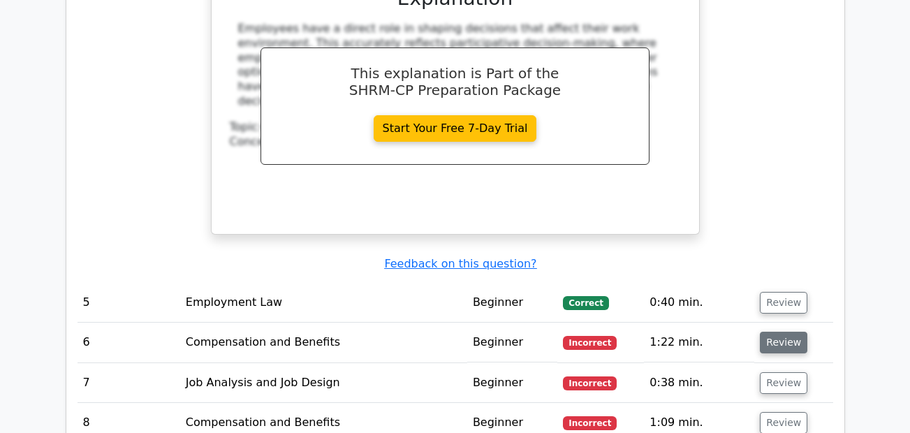
click at [773, 332] on button "Review" at bounding box center [783, 343] width 47 height 22
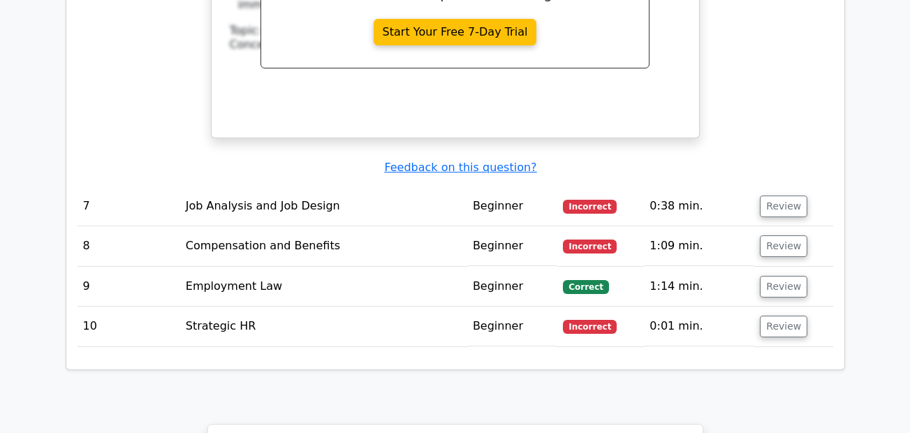
scroll to position [4120, 0]
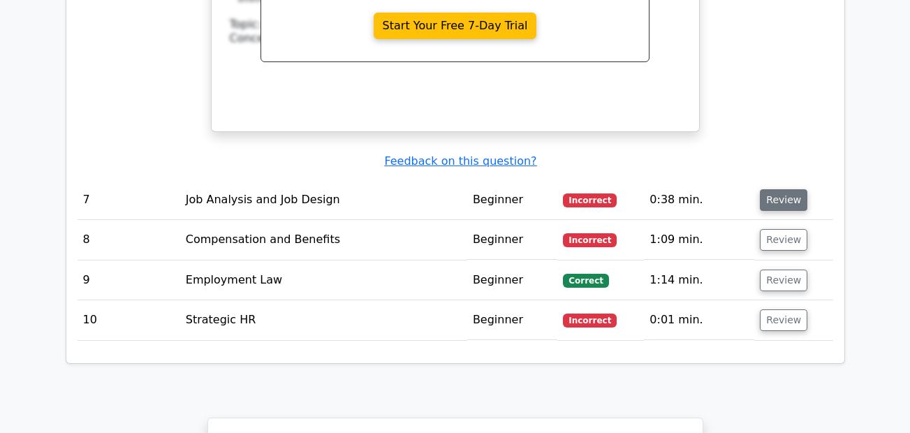
click at [777, 189] on button "Review" at bounding box center [783, 200] width 47 height 22
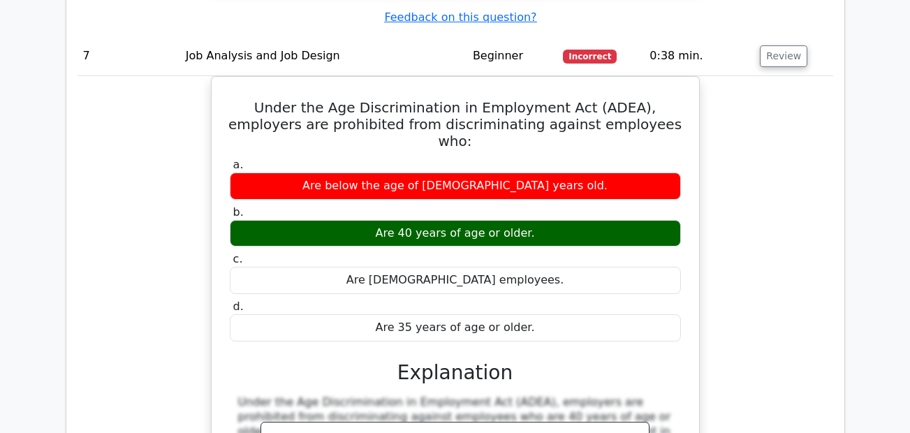
scroll to position [4539, 0]
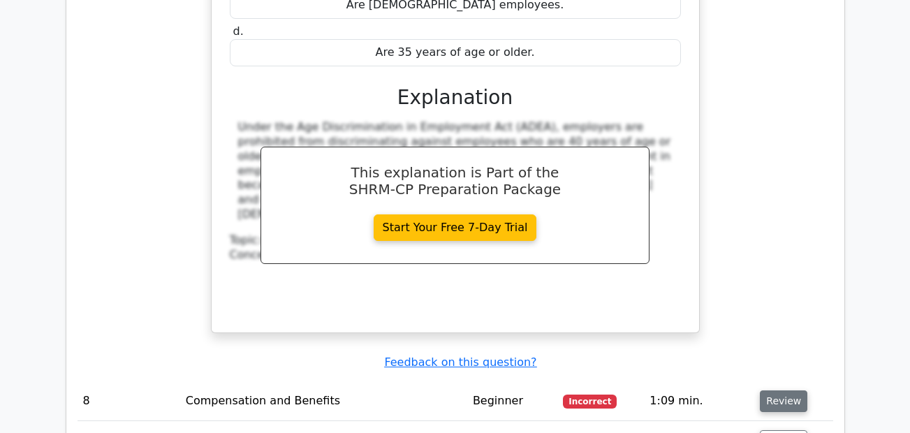
click at [777, 390] on button "Review" at bounding box center [783, 401] width 47 height 22
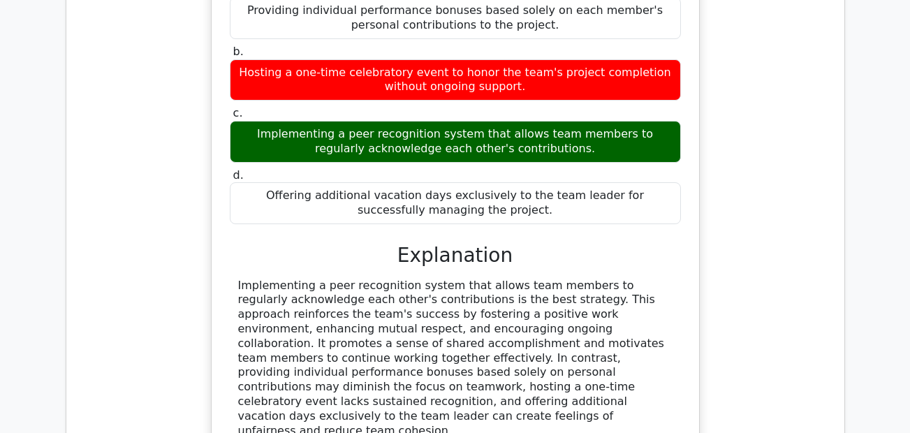
scroll to position [5377, 0]
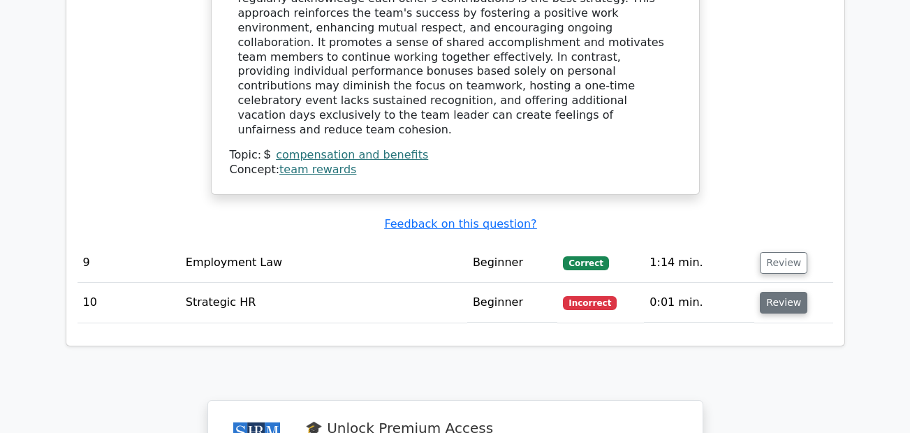
click at [772, 292] on button "Review" at bounding box center [783, 303] width 47 height 22
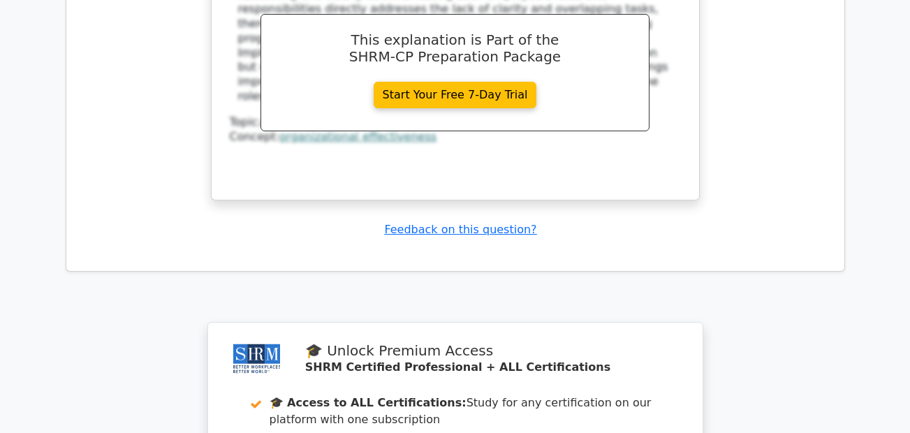
scroll to position [6355, 0]
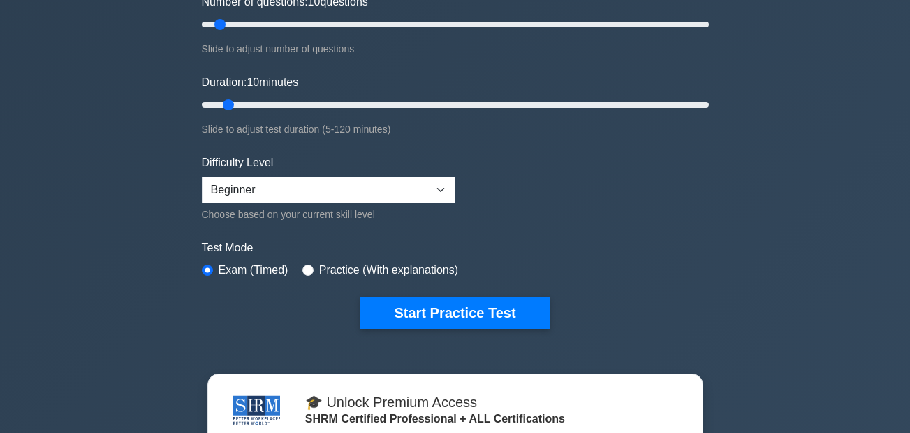
scroll to position [210, 0]
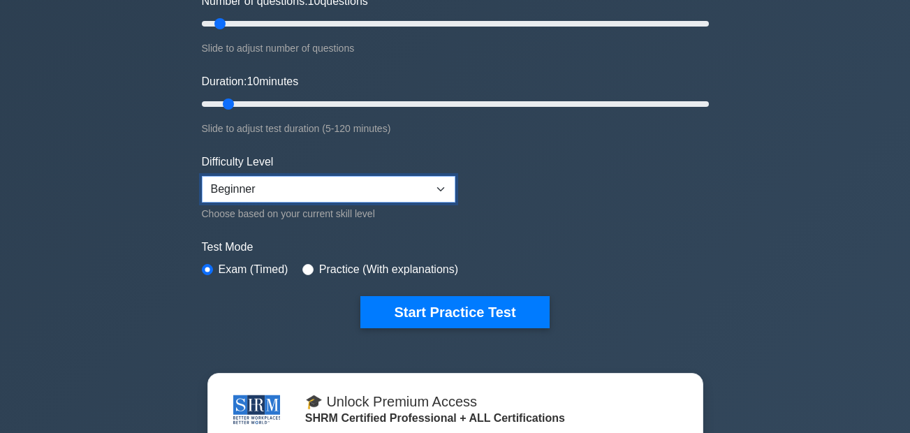
click at [443, 188] on select "Beginner Intermediate Expert" at bounding box center [328, 189] width 253 height 27
select select "expert"
click at [202, 176] on select "Beginner Intermediate Expert" at bounding box center [328, 189] width 253 height 27
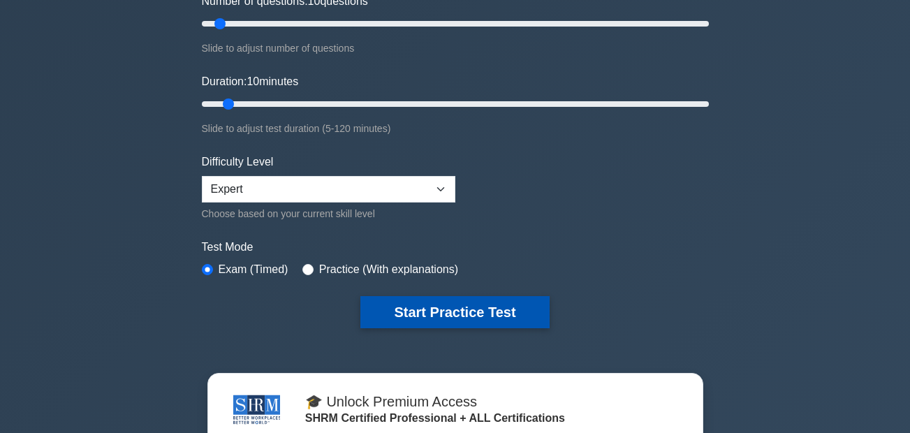
click at [427, 304] on button "Start Practice Test" at bounding box center [454, 312] width 189 height 32
